Goal: Check status: Check status

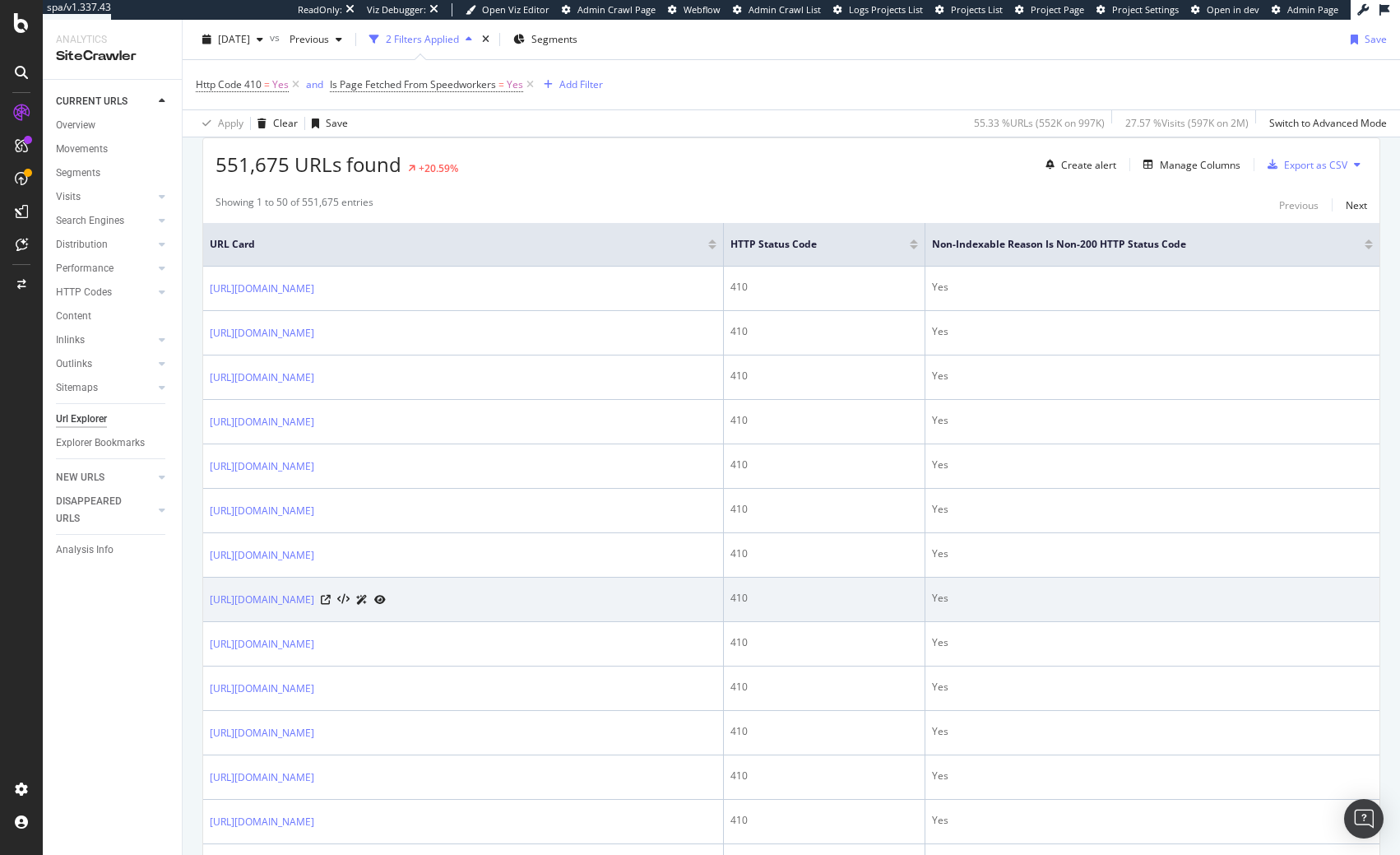
scroll to position [420, 0]
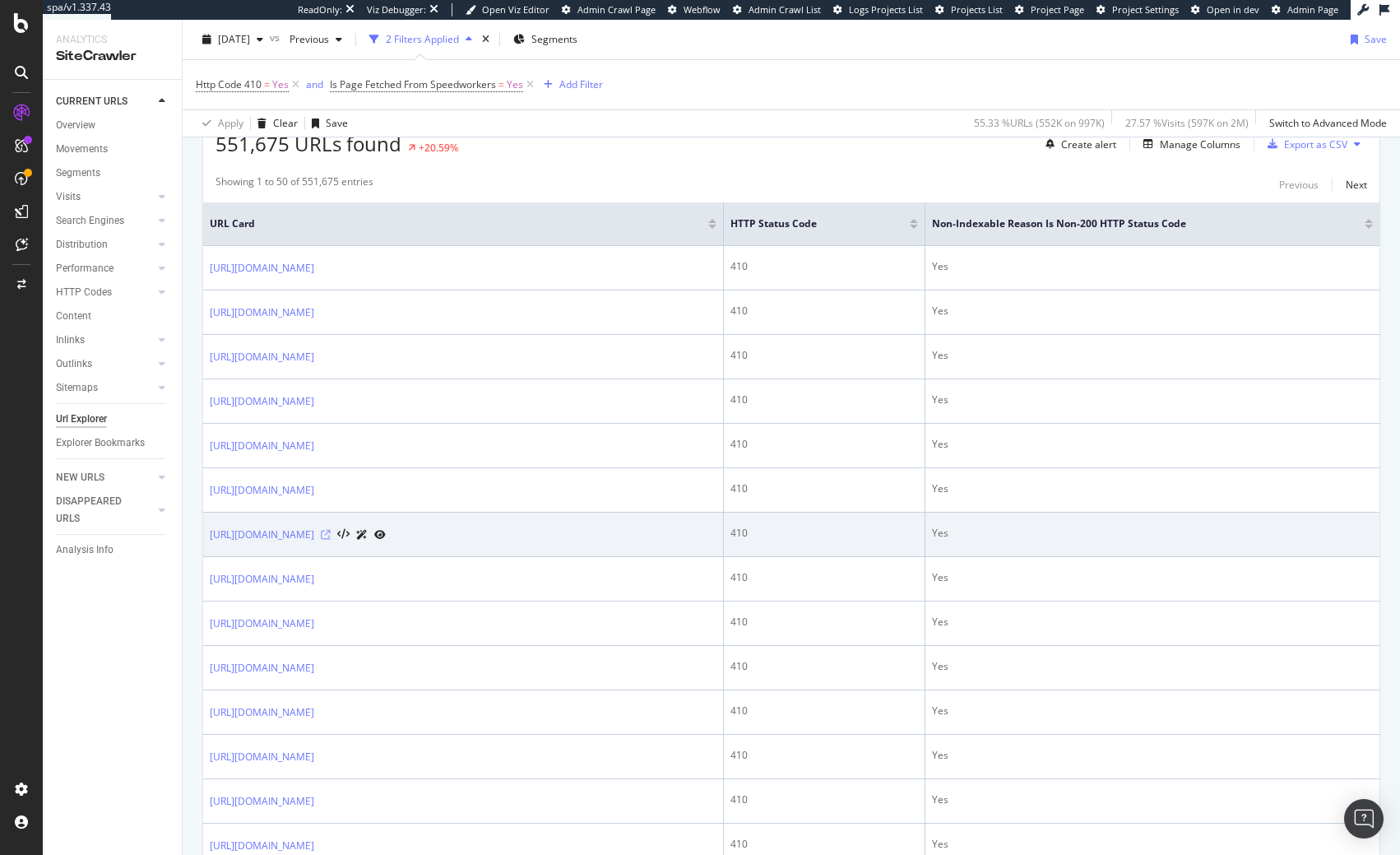
click at [330, 534] on icon at bounding box center [326, 535] width 10 height 10
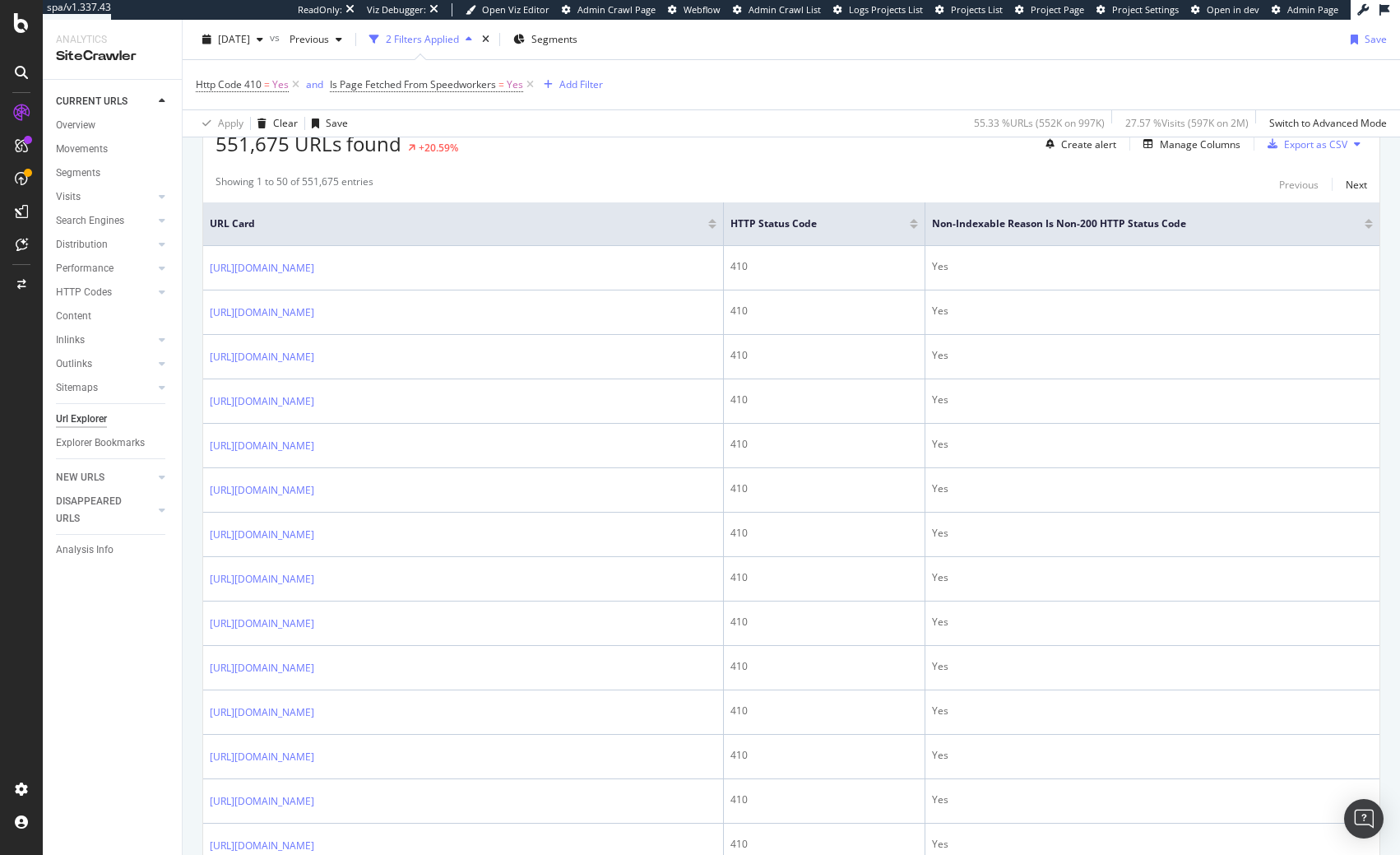
scroll to position [0, 0]
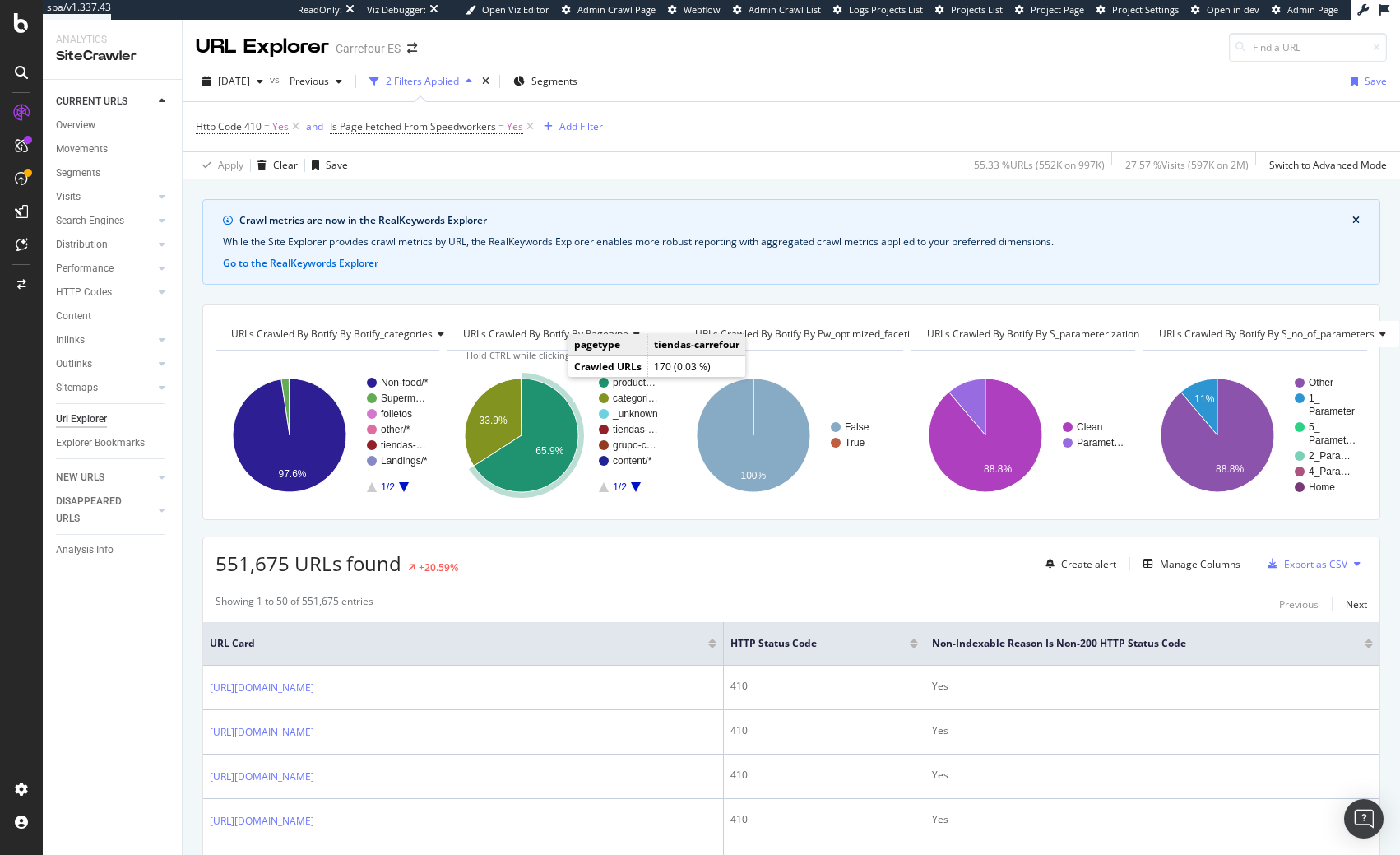
click at [553, 409] on icon "A chart." at bounding box center [526, 435] width 105 height 113
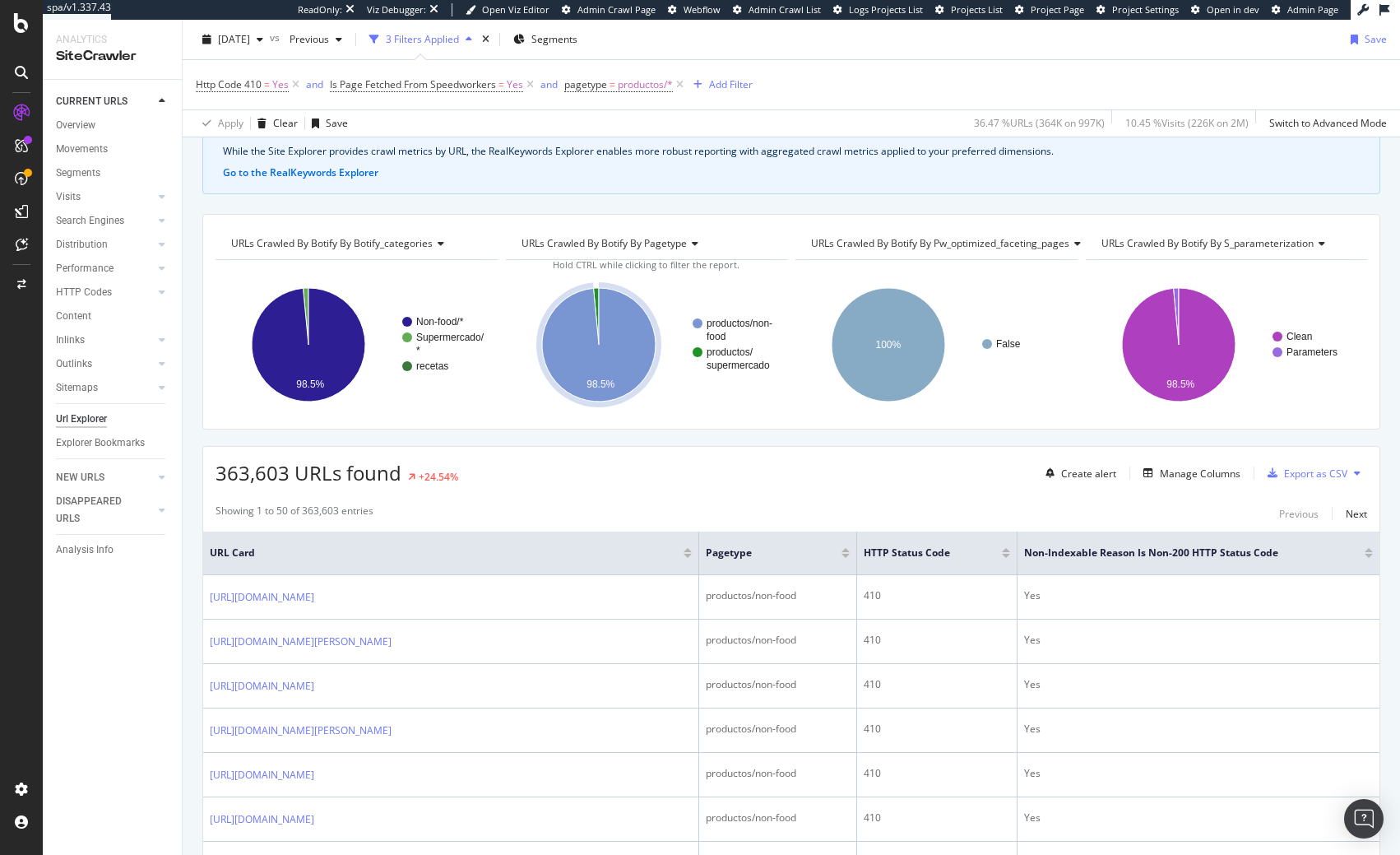
scroll to position [168, 0]
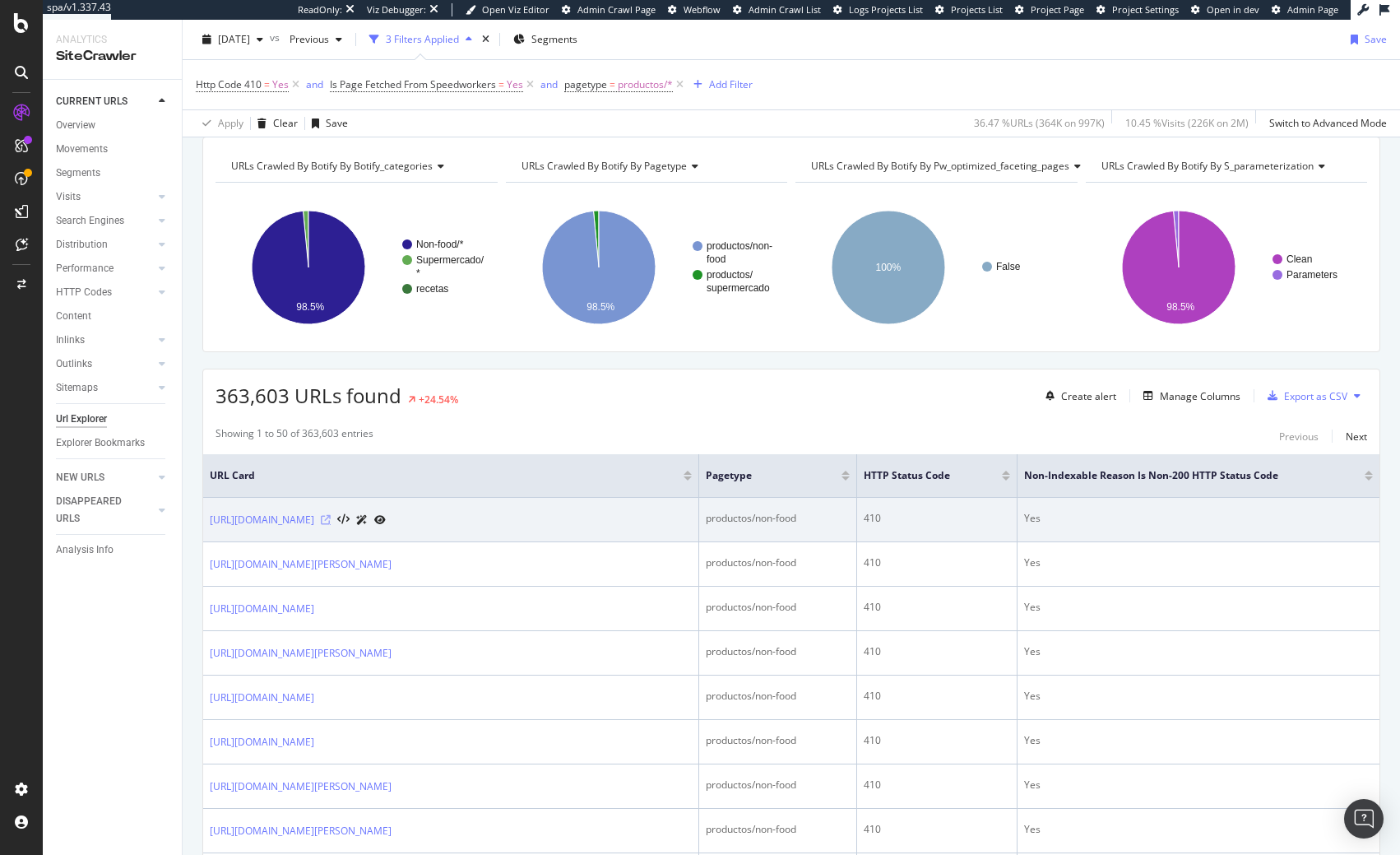
click at [330, 525] on icon at bounding box center [326, 520] width 10 height 10
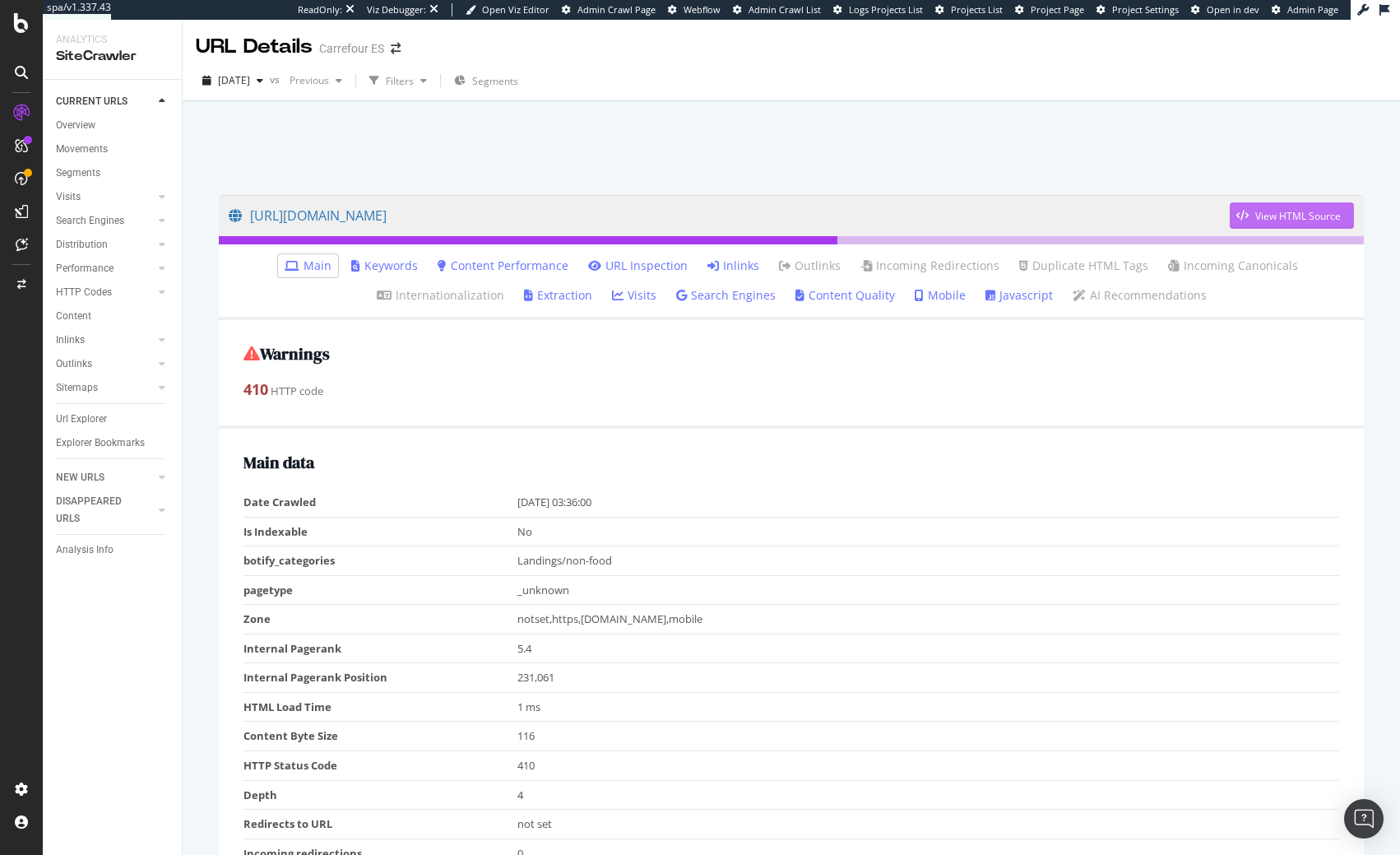
click at [1256, 215] on div "View HTML Source" at bounding box center [1298, 215] width 85 height 14
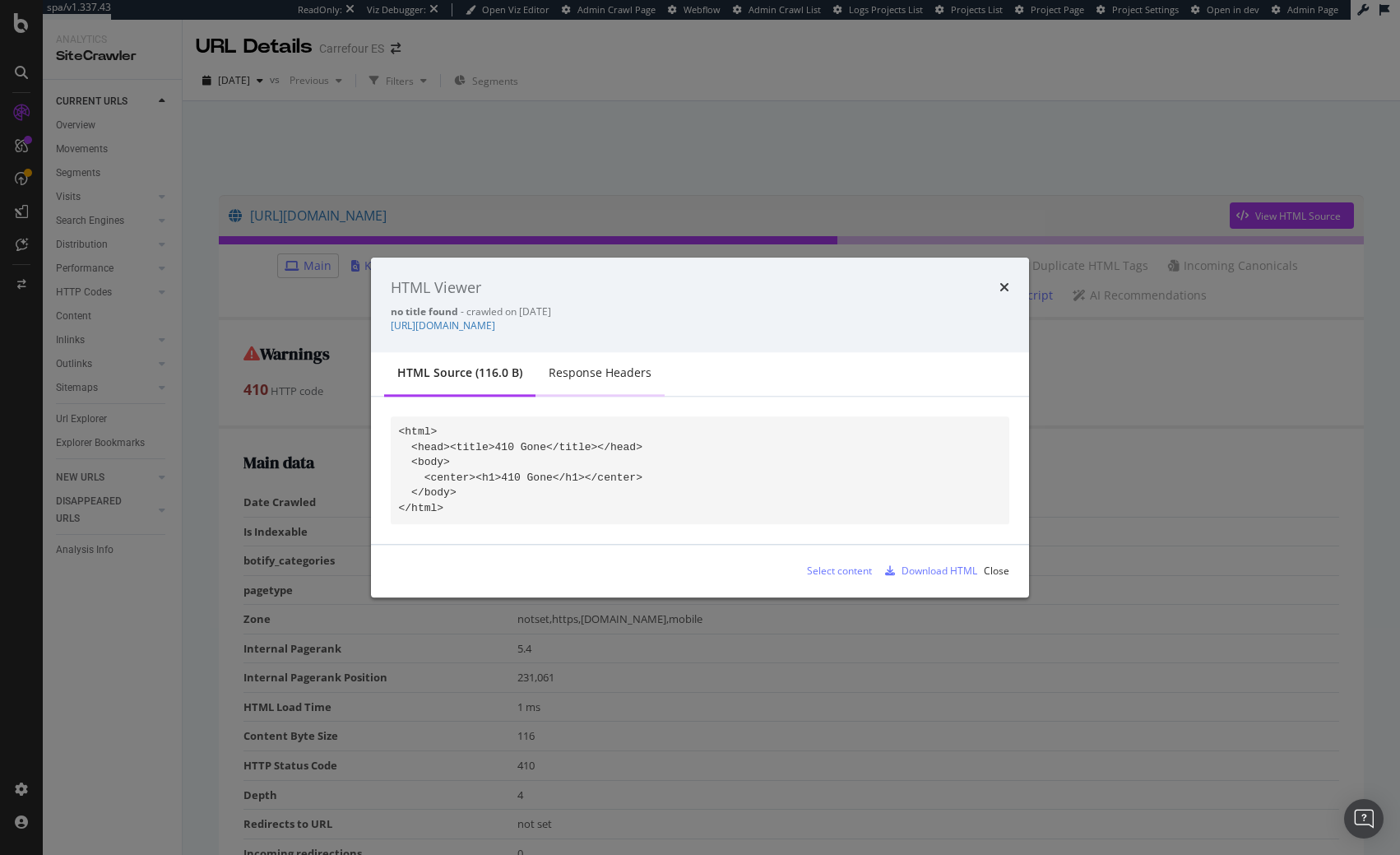
click at [564, 375] on div "Response Headers" at bounding box center [601, 373] width 103 height 16
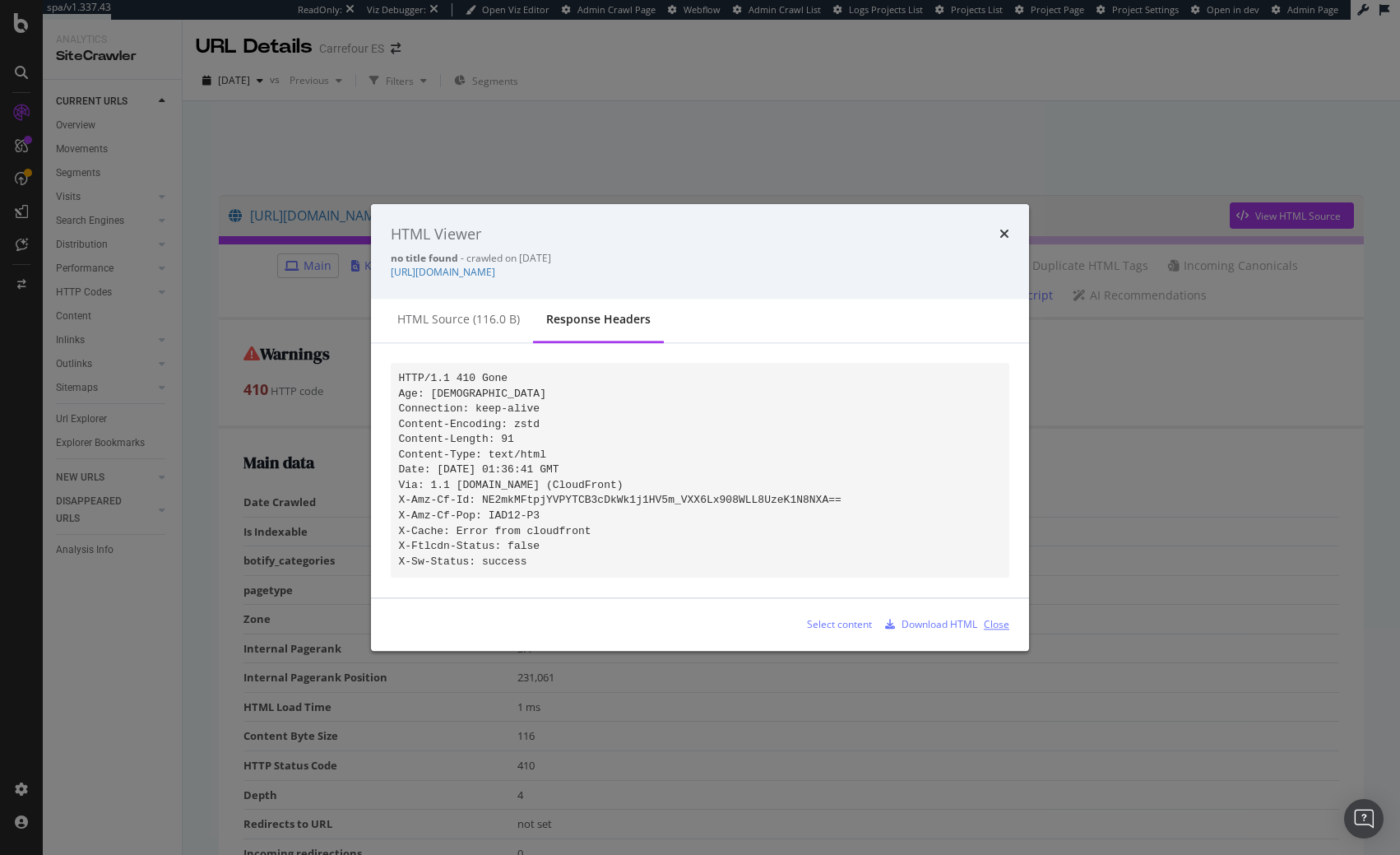
click at [1000, 632] on div "Close" at bounding box center [997, 624] width 25 height 14
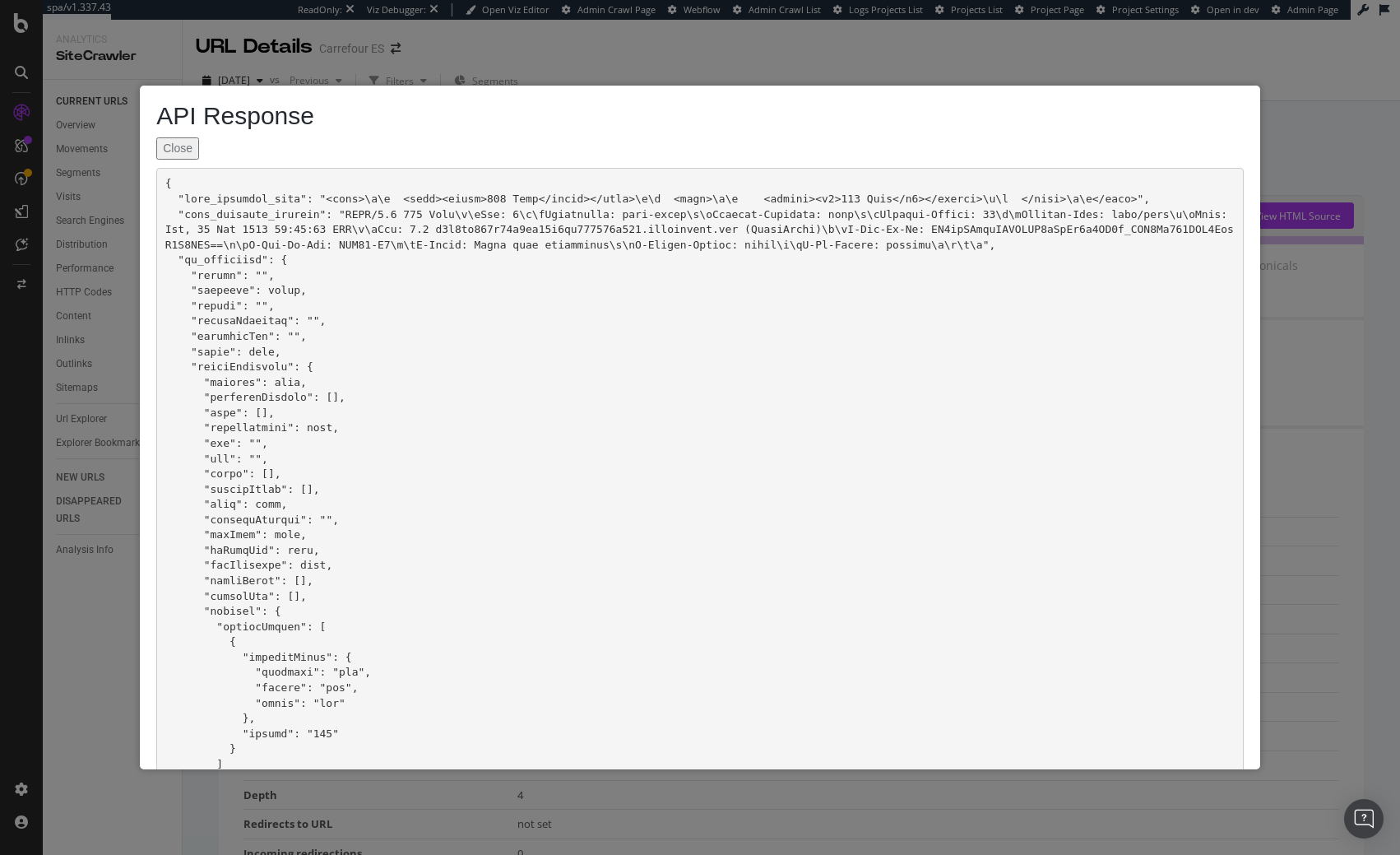
click at [161, 148] on button "Close" at bounding box center [177, 149] width 43 height 22
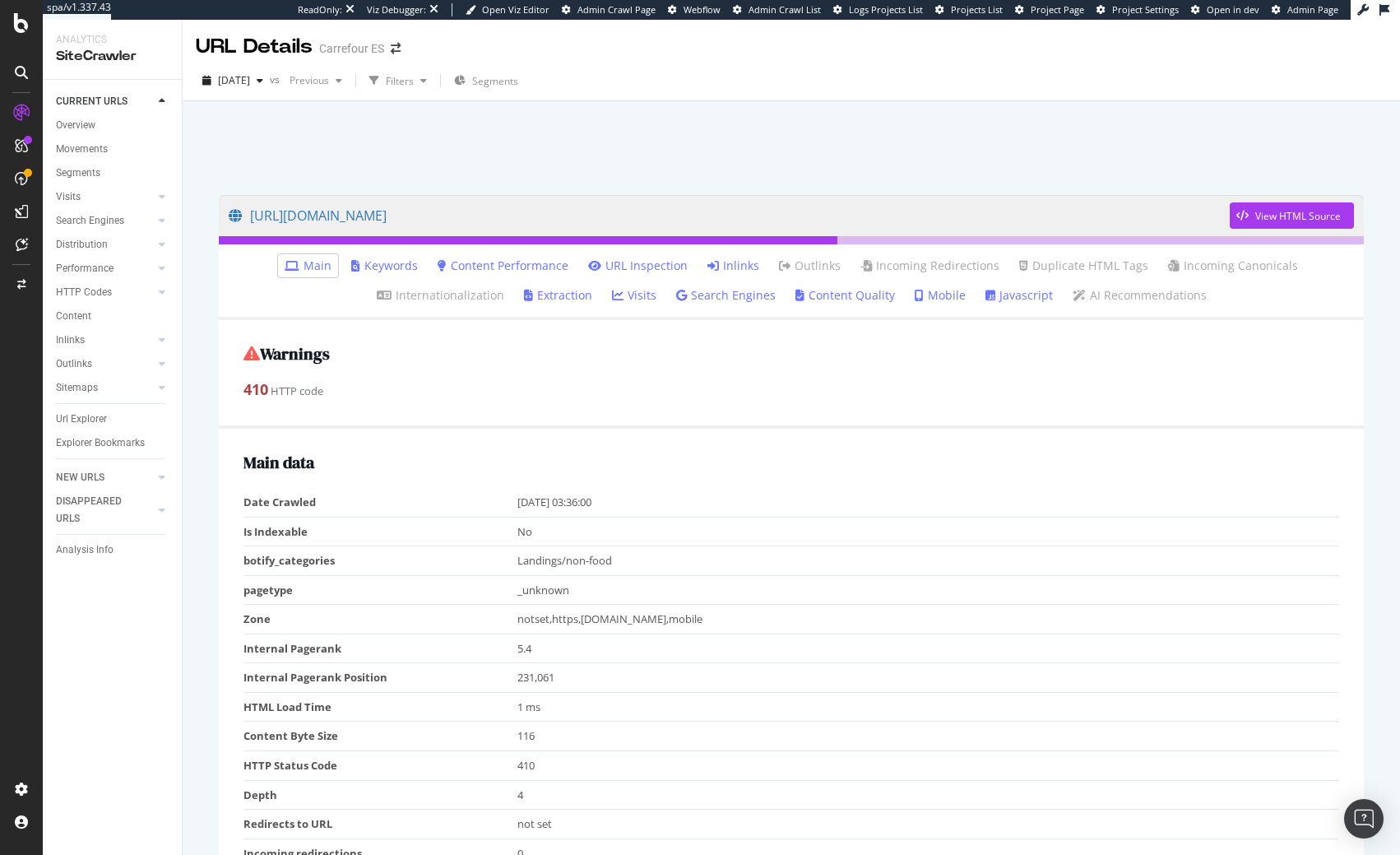
click at [553, 763] on td "410" at bounding box center [929, 765] width 822 height 30
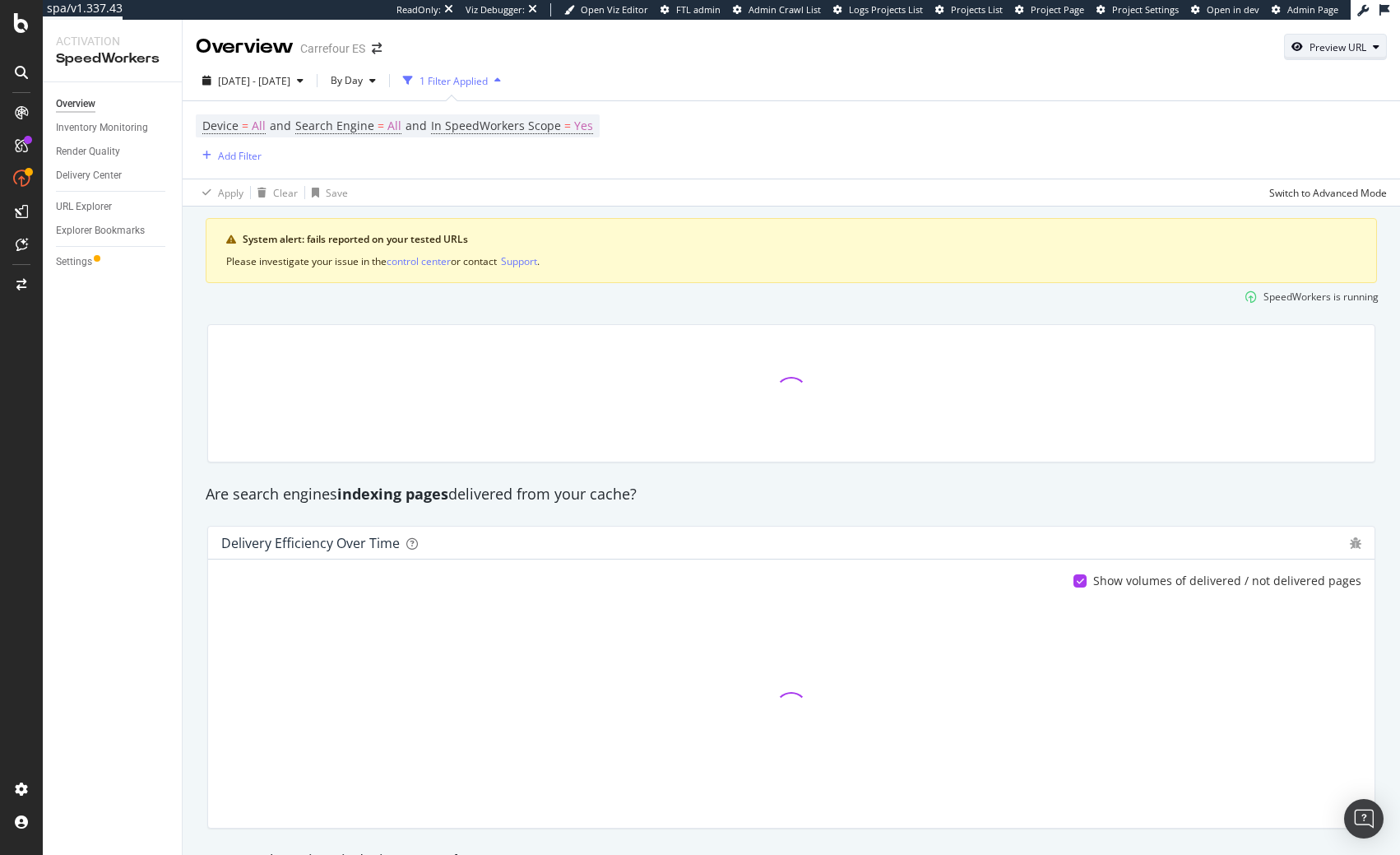
click at [1321, 53] on div "Preview URL" at bounding box center [1337, 47] width 57 height 14
click at [1261, 112] on input "url" at bounding box center [1285, 123] width 179 height 29
paste input "[URL][DOMAIN_NAME]"
type input "[URL][DOMAIN_NAME]"
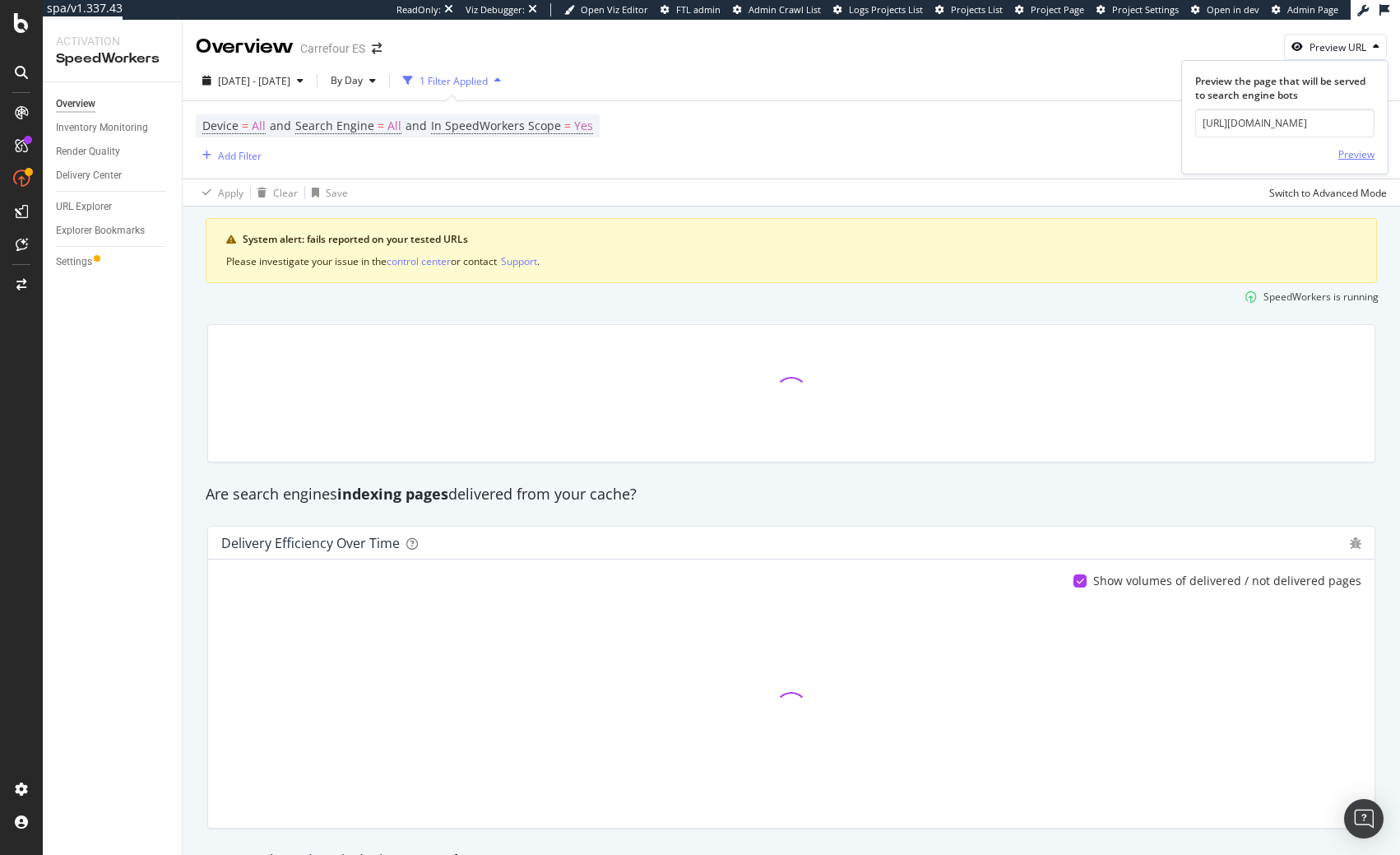
click at [1353, 160] on div "Preview" at bounding box center [1356, 154] width 36 height 14
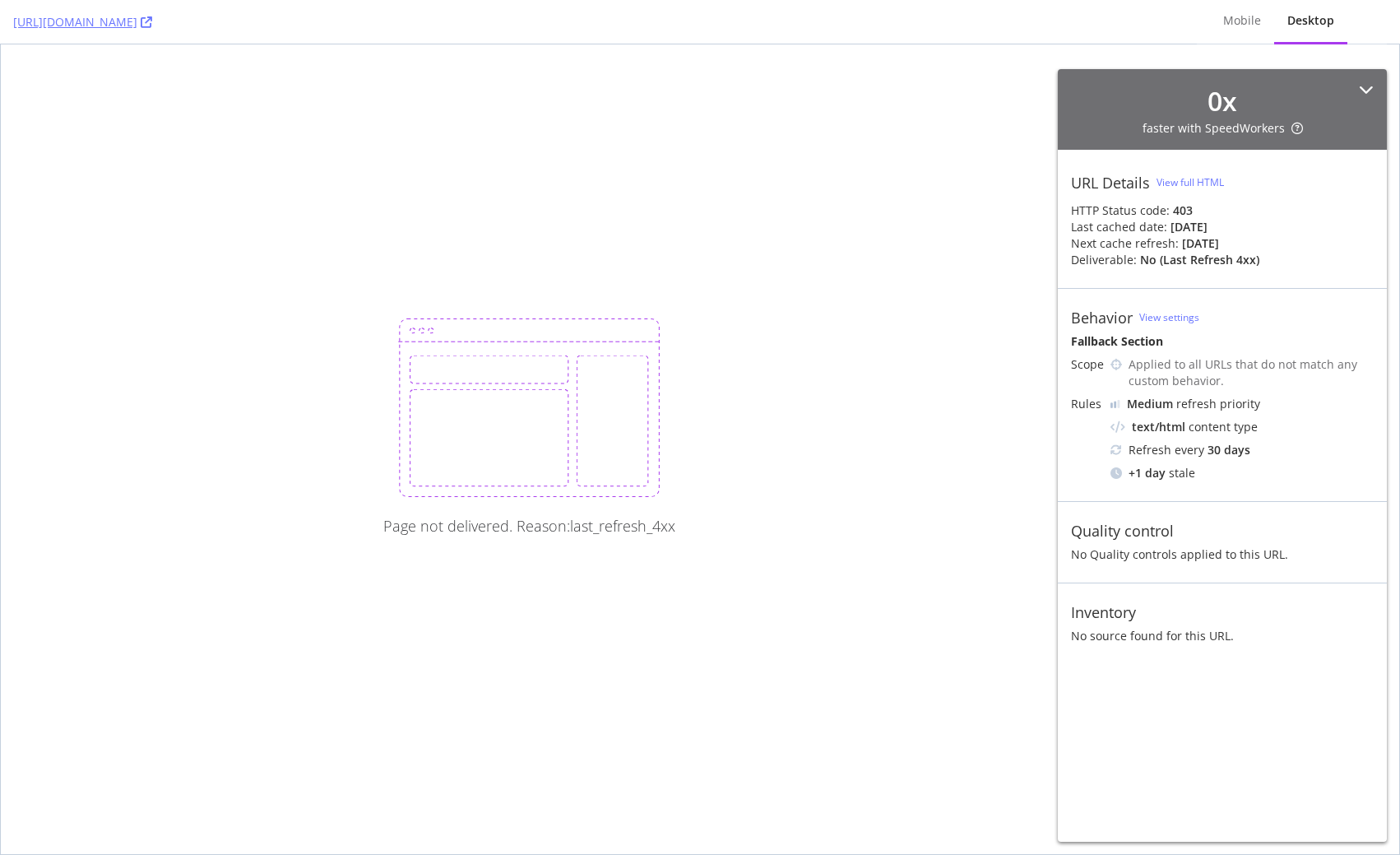
click at [1179, 210] on strong "403" at bounding box center [1183, 210] width 19 height 16
click at [1174, 209] on strong "403" at bounding box center [1183, 210] width 19 height 16
